Goal: Find specific page/section: Find specific page/section

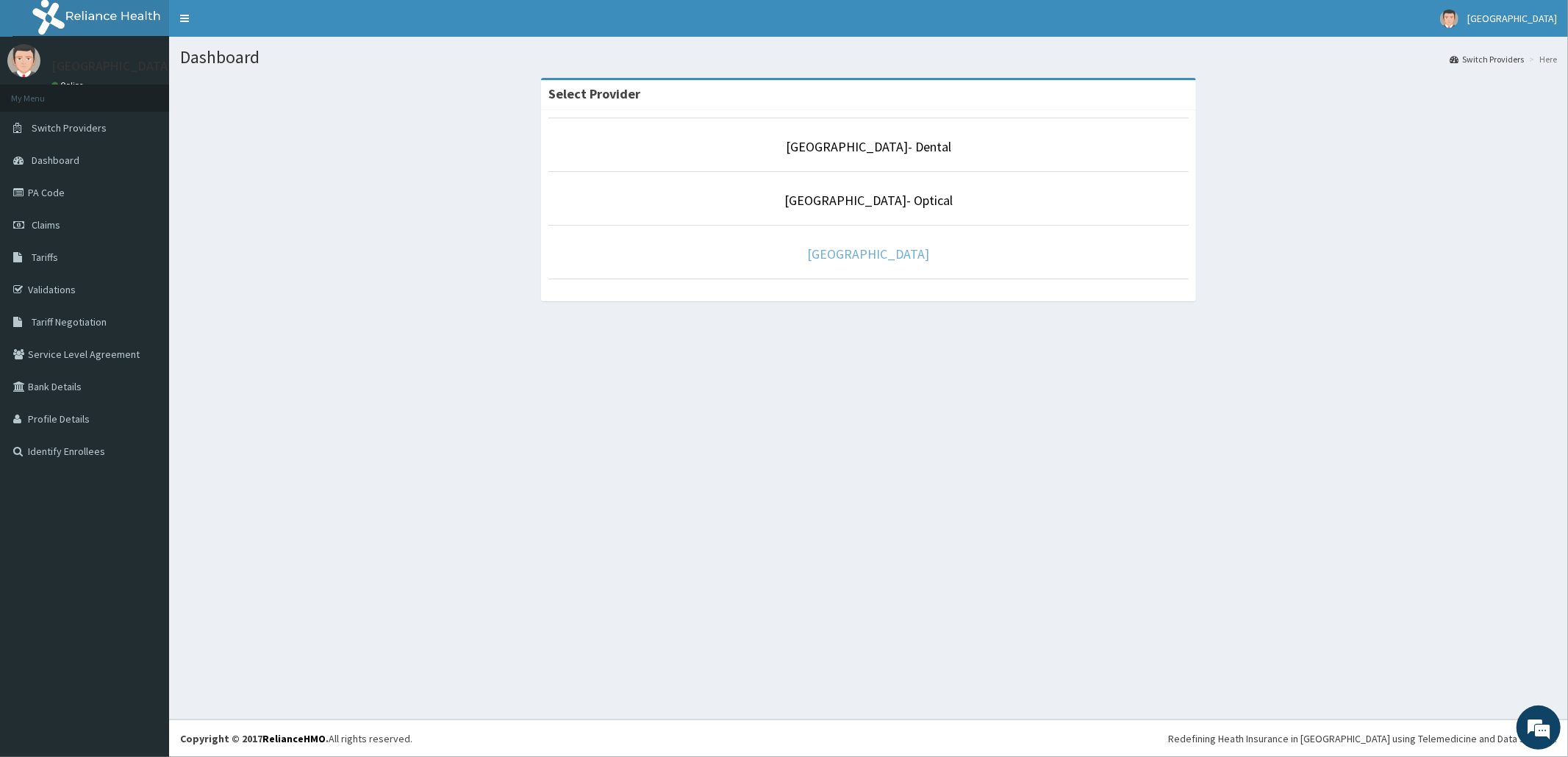
click at [868, 254] on link "[GEOGRAPHIC_DATA]" at bounding box center [869, 254] width 122 height 17
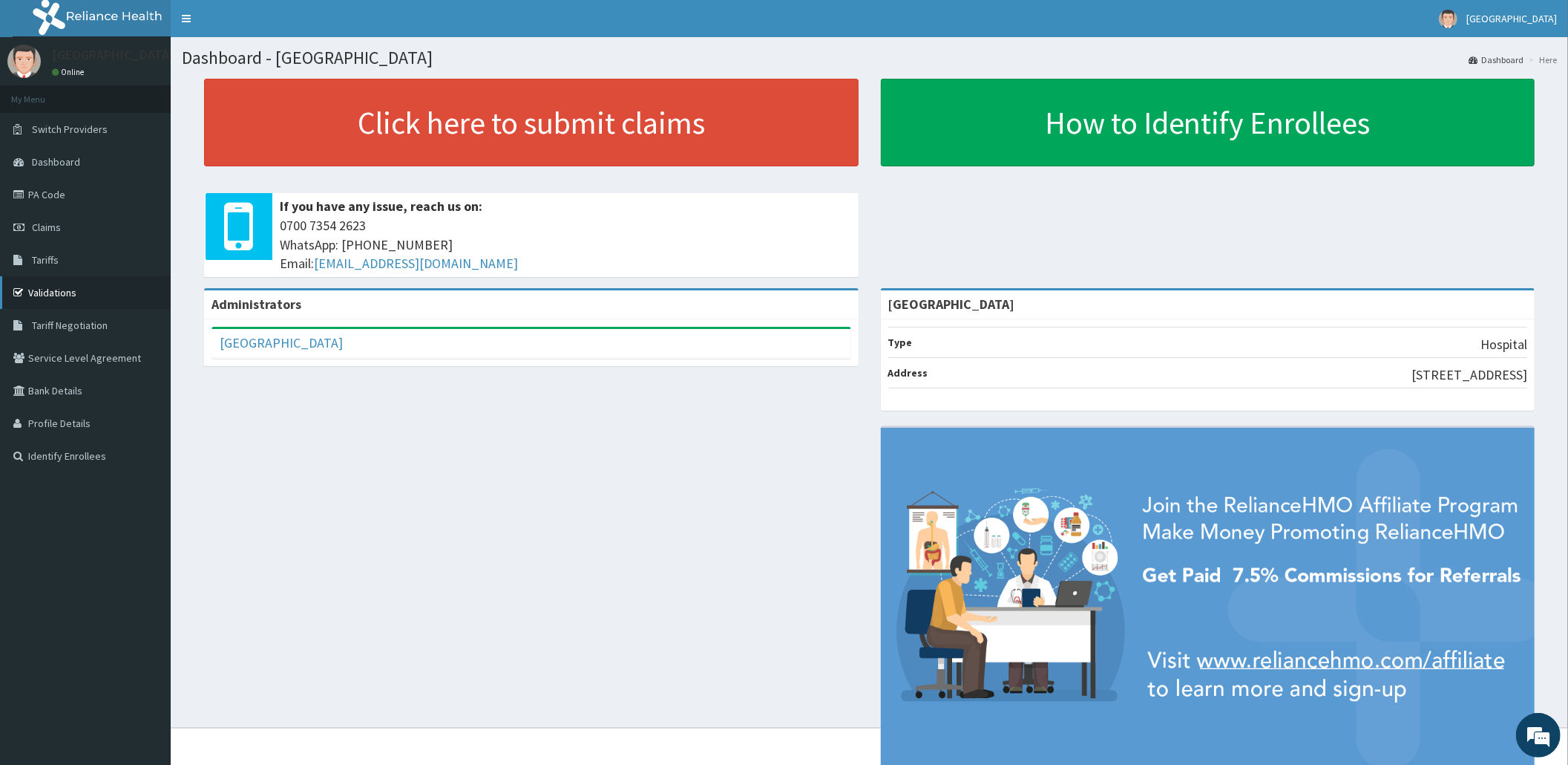
click at [42, 286] on link "Validations" at bounding box center [85, 292] width 170 height 33
